Goal: Feedback & Contribution: Contribute content

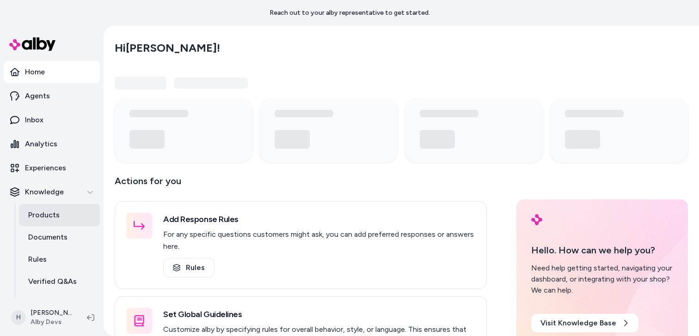
click at [47, 218] on p "Products" at bounding box center [43, 215] width 31 height 11
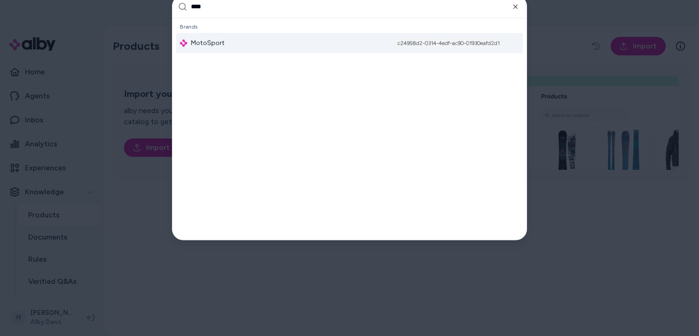
type input "****"
click at [247, 50] on div "MotoSport c24958d2-0314-4edf-ac90-01930eafd2d1" at bounding box center [349, 43] width 347 height 20
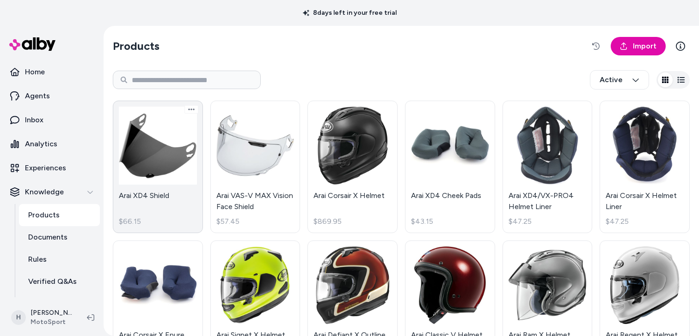
click at [152, 135] on link "Arai XD4 Shield $66.15" at bounding box center [158, 167] width 90 height 133
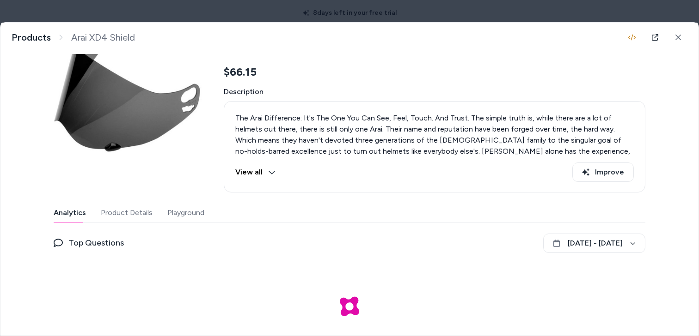
scroll to position [82, 0]
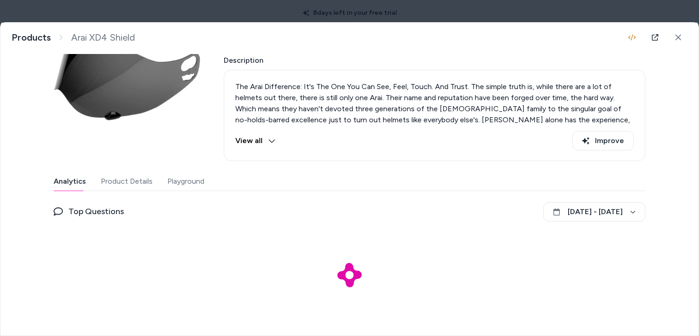
click at [195, 181] on button "Playground" at bounding box center [185, 181] width 37 height 18
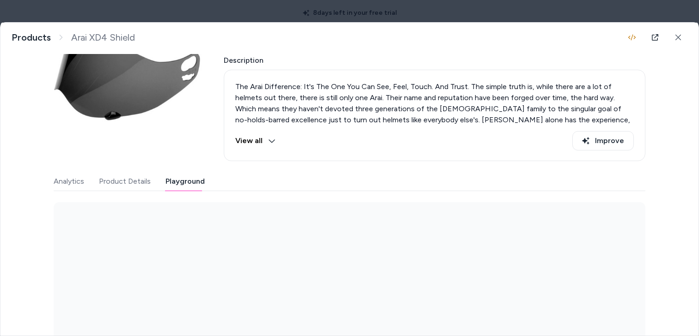
click at [319, 13] on body "8 days left in your free trial Home Agents Inbox Analytics Experiences Knowledg…" at bounding box center [349, 168] width 699 height 336
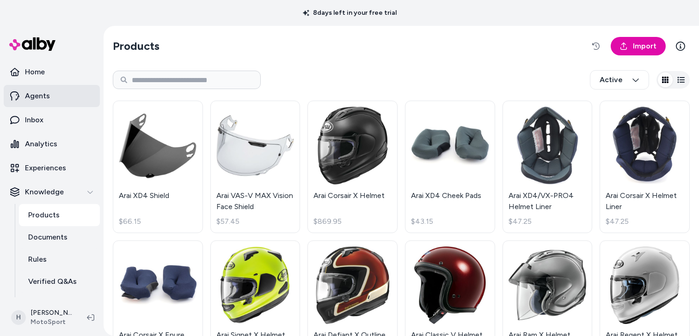
click at [42, 92] on p "Agents" at bounding box center [37, 96] width 25 height 11
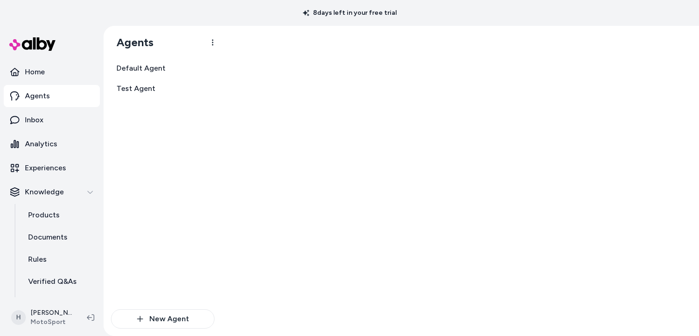
click at [157, 78] on div "Default Agent Test Agent" at bounding box center [163, 78] width 104 height 39
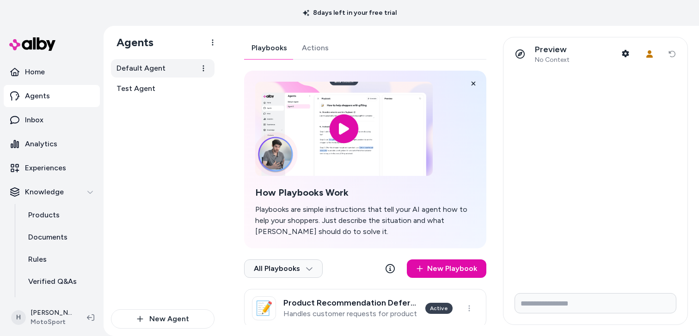
click at [158, 67] on span "Default Agent" at bounding box center [140, 68] width 49 height 11
click at [299, 44] on link "Actions" at bounding box center [315, 48] width 42 height 22
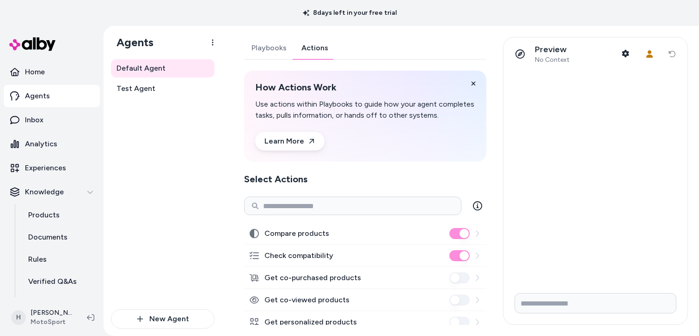
click at [262, 50] on link "Playbooks" at bounding box center [269, 48] width 50 height 22
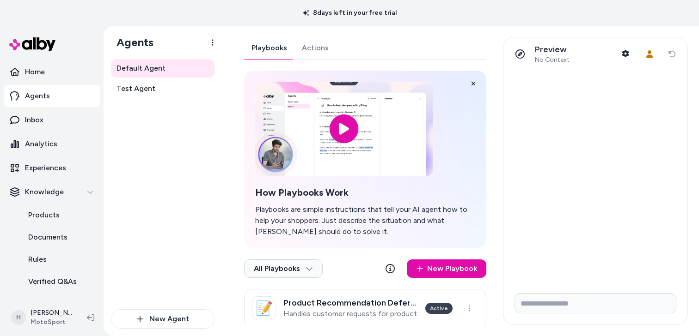
click at [311, 57] on link "Actions" at bounding box center [315, 48] width 42 height 22
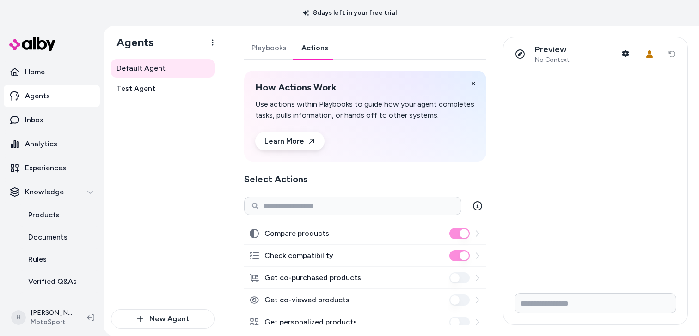
click at [282, 46] on link "Playbooks" at bounding box center [269, 48] width 50 height 22
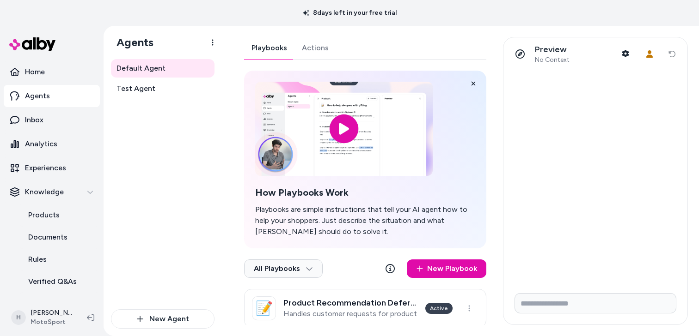
click at [318, 47] on link "Actions" at bounding box center [315, 48] width 42 height 22
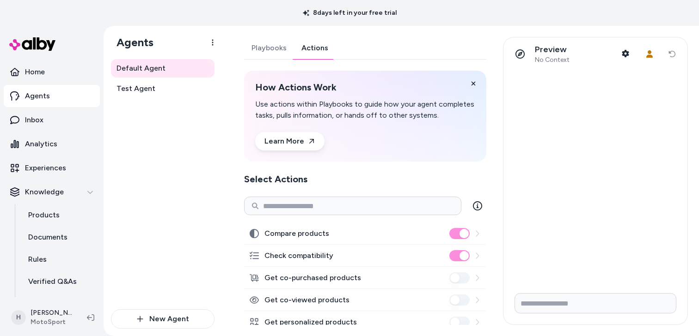
click at [263, 47] on link "Playbooks" at bounding box center [269, 48] width 50 height 22
click at [314, 49] on link "Actions" at bounding box center [315, 48] width 42 height 22
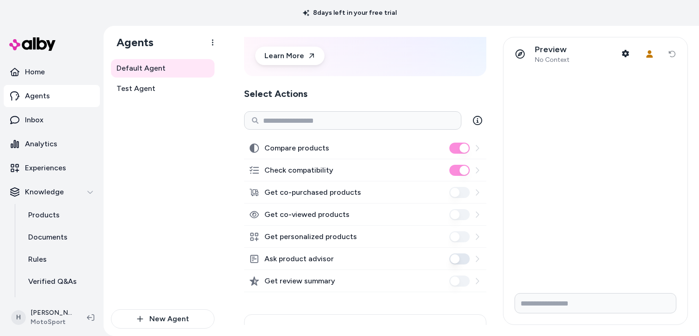
scroll to position [147, 0]
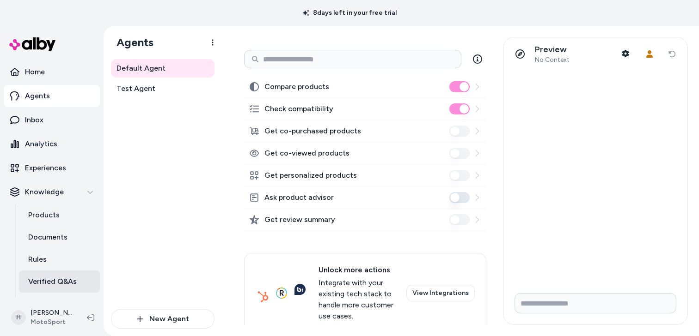
click at [56, 275] on link "Verified Q&As" at bounding box center [59, 282] width 81 height 22
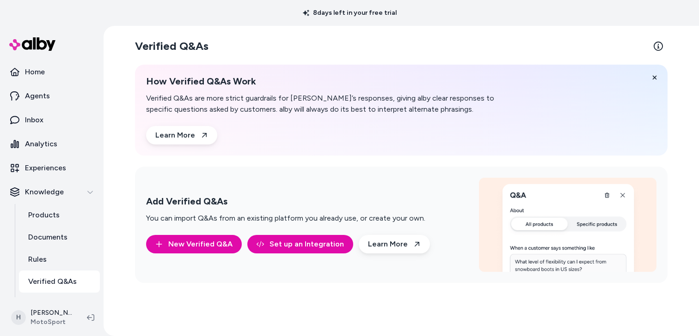
click at [263, 100] on p "Verified Q&As are more strict guardrails for [PERSON_NAME]’s responses, giving …" at bounding box center [323, 104] width 355 height 22
click at [292, 112] on p "Verified Q&As are more strict guardrails for [PERSON_NAME]’s responses, giving …" at bounding box center [323, 104] width 355 height 22
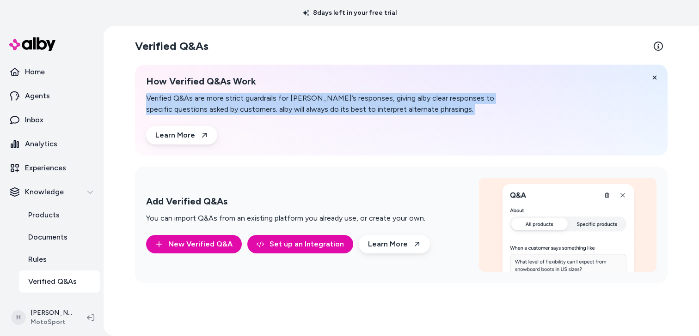
click at [292, 112] on p "Verified Q&As are more strict guardrails for [PERSON_NAME]’s responses, giving …" at bounding box center [323, 104] width 355 height 22
click at [223, 243] on button "New Verified Q&A" at bounding box center [194, 244] width 96 height 18
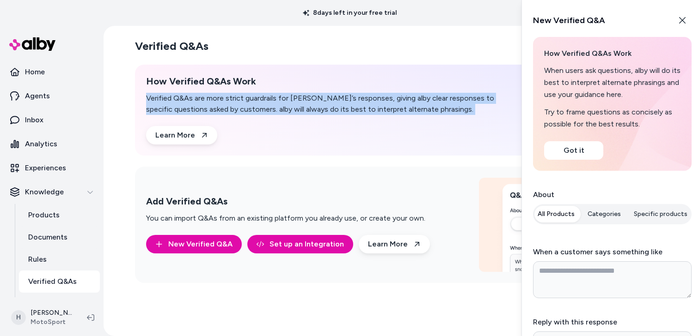
click at [615, 219] on button "Categories" at bounding box center [604, 214] width 44 height 17
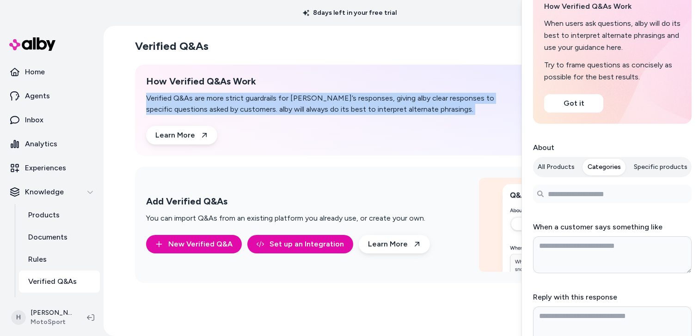
scroll to position [71, 0]
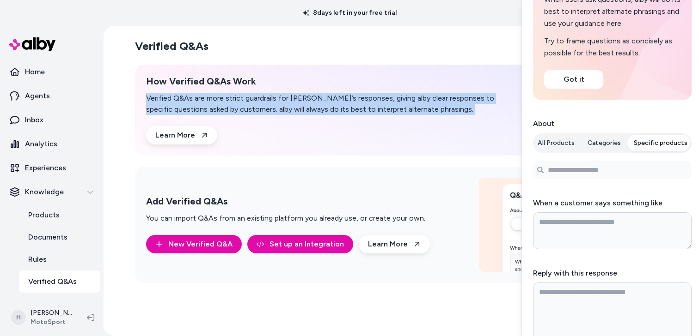
click at [655, 149] on button "Specific products" at bounding box center [660, 143] width 65 height 17
click at [549, 140] on button "All Products" at bounding box center [556, 143] width 48 height 17
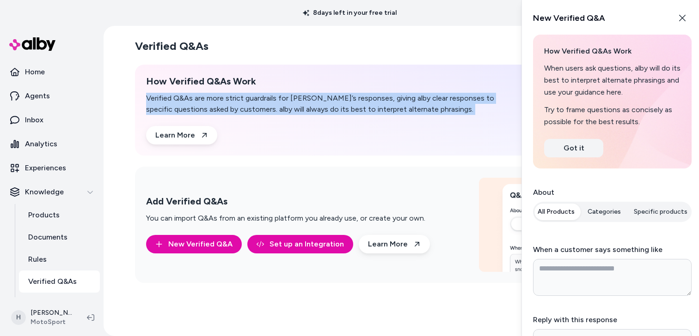
scroll to position [0, 0]
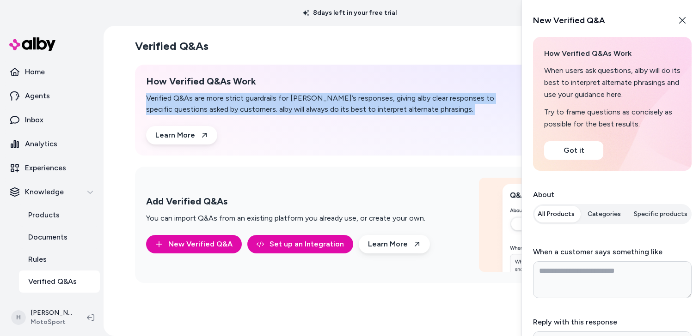
click at [329, 103] on p "Verified Q&As are more strict guardrails for [PERSON_NAME]’s responses, giving …" at bounding box center [323, 104] width 355 height 22
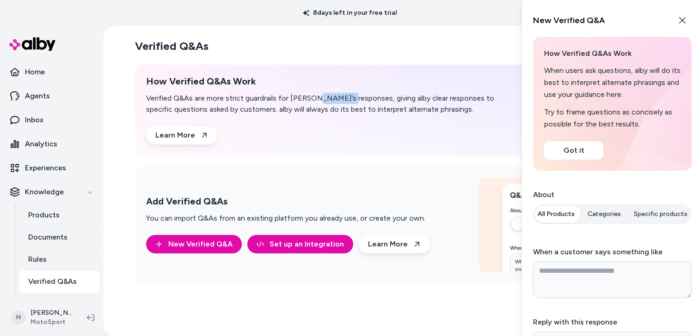
click at [329, 103] on p "Verified Q&As are more strict guardrails for [PERSON_NAME]’s responses, giving …" at bounding box center [323, 104] width 355 height 22
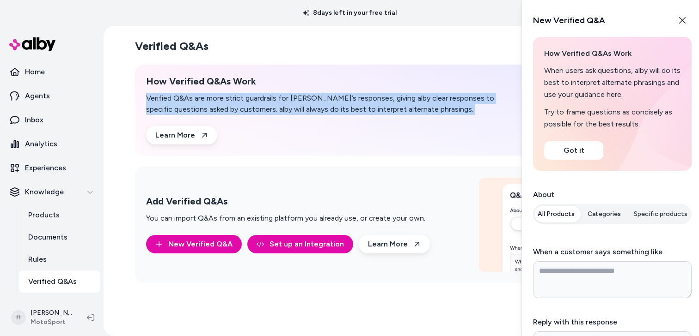
click at [329, 103] on p "Verified Q&As are more strict guardrails for [PERSON_NAME]’s responses, giving …" at bounding box center [323, 104] width 355 height 22
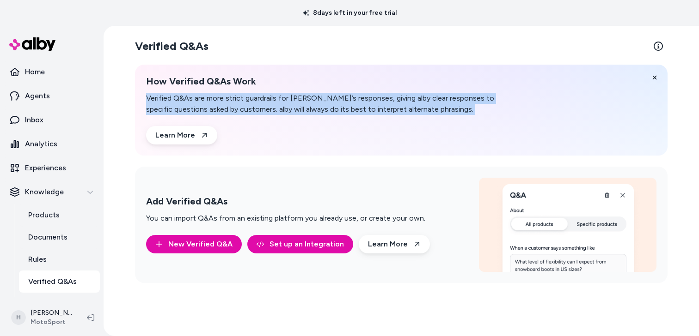
click at [251, 94] on p "Verified Q&As are more strict guardrails for [PERSON_NAME]’s responses, giving …" at bounding box center [323, 104] width 355 height 22
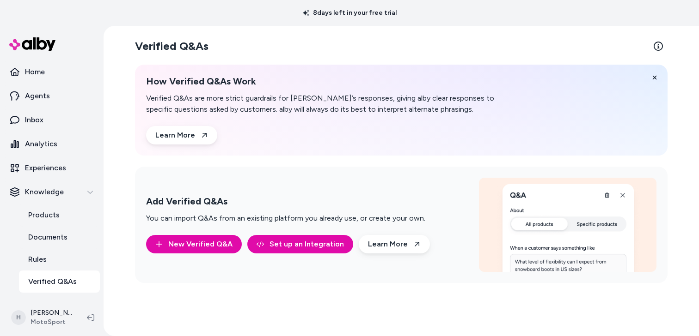
click at [250, 108] on p "Verified Q&As are more strict guardrails for [PERSON_NAME]’s responses, giving …" at bounding box center [323, 104] width 355 height 22
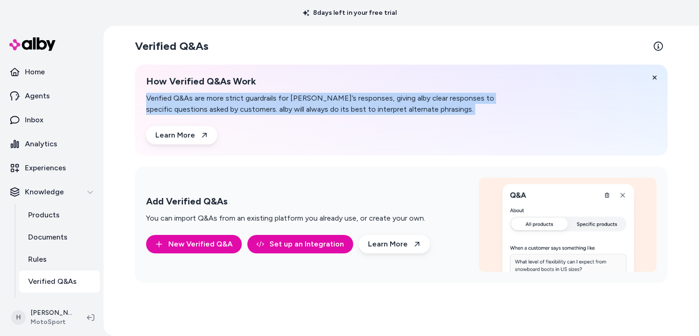
click at [250, 108] on p "Verified Q&As are more strict guardrails for [PERSON_NAME]’s responses, giving …" at bounding box center [323, 104] width 355 height 22
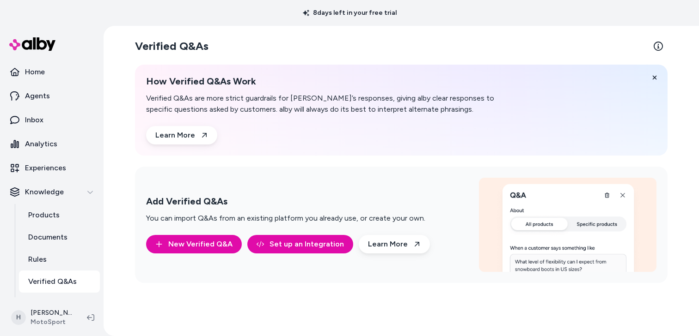
click at [250, 108] on p "Verified Q&As are more strict guardrails for [PERSON_NAME]’s responses, giving …" at bounding box center [323, 104] width 355 height 22
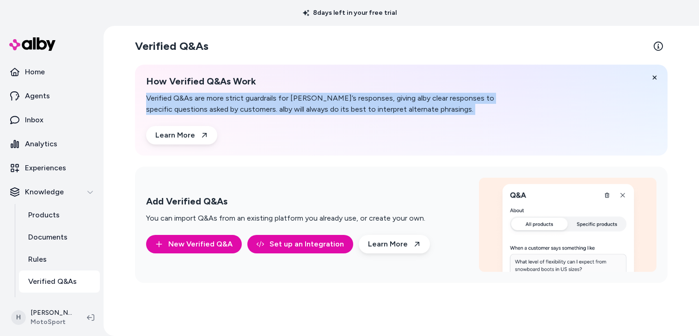
click at [250, 108] on p "Verified Q&As are more strict guardrails for [PERSON_NAME]’s responses, giving …" at bounding box center [323, 104] width 355 height 22
click at [277, 100] on p "Verified Q&As are more strict guardrails for [PERSON_NAME]’s responses, giving …" at bounding box center [323, 104] width 355 height 22
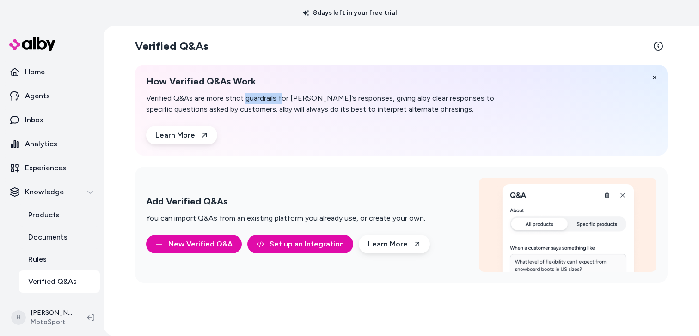
drag, startPoint x: 245, startPoint y: 99, endPoint x: 280, endPoint y: 99, distance: 34.7
click at [280, 99] on p "Verified Q&As are more strict guardrails for [PERSON_NAME]’s responses, giving …" at bounding box center [323, 104] width 355 height 22
drag, startPoint x: 226, startPoint y: 100, endPoint x: 277, endPoint y: 100, distance: 50.8
click at [277, 100] on p "Verified Q&As are more strict guardrails for [PERSON_NAME]’s responses, giving …" at bounding box center [323, 104] width 355 height 22
copy p "strict guardrails"
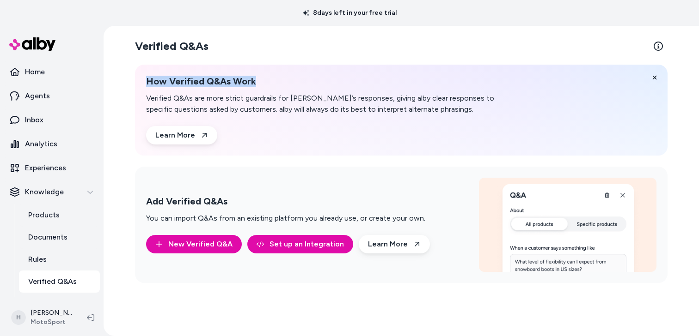
drag, startPoint x: 145, startPoint y: 85, endPoint x: 315, endPoint y: 85, distance: 170.1
click at [315, 85] on div "How Verified Q&As Work Verified Q&As are more strict guardrails for alby’s resp…" at bounding box center [401, 110] width 532 height 91
copy h2 "How Verified Q&As Work"
click at [196, 244] on button "New Verified Q&A" at bounding box center [194, 244] width 96 height 18
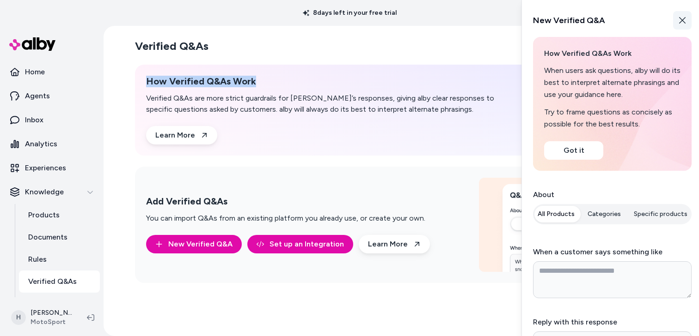
click at [681, 21] on icon "button" at bounding box center [681, 20] width 7 height 7
type textarea "*"
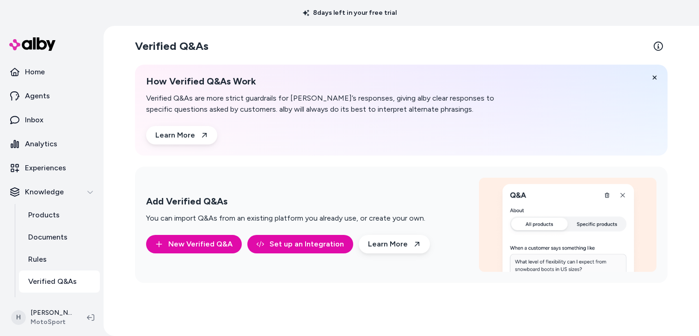
click at [258, 105] on p "Verified Q&As are more strict guardrails for [PERSON_NAME]’s responses, giving …" at bounding box center [323, 104] width 355 height 22
click at [654, 75] on icon at bounding box center [654, 77] width 6 height 6
drag, startPoint x: 226, startPoint y: 99, endPoint x: 276, endPoint y: 100, distance: 50.4
click at [276, 99] on p "Verified Q&As are more strict guardrails for [PERSON_NAME]’s responses, giving …" at bounding box center [323, 104] width 355 height 22
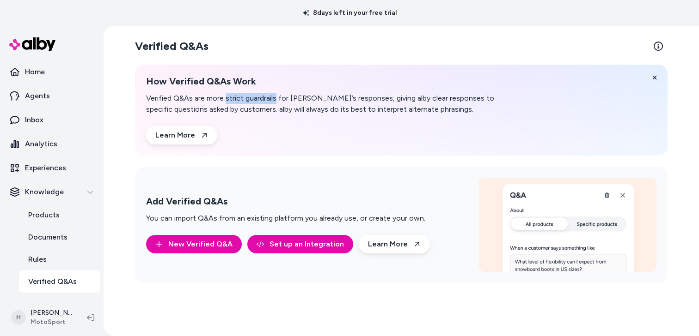
copy p "strict guardrails"
